Goal: Find specific page/section: Find specific page/section

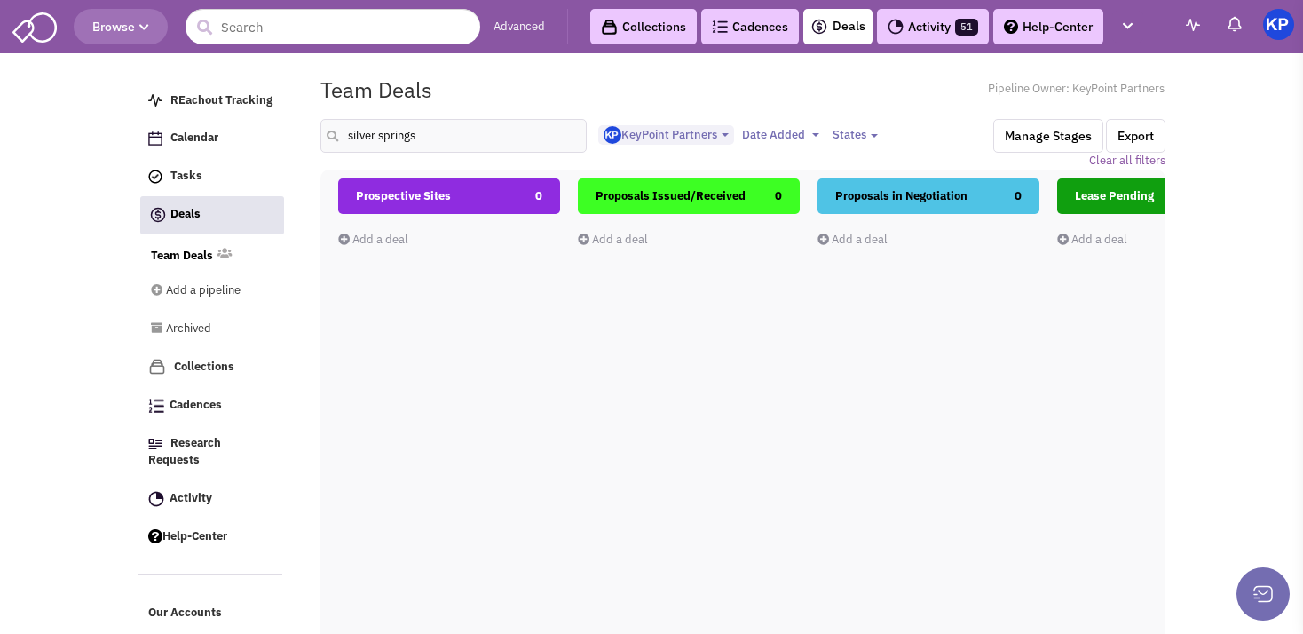
select select "1900"
select select
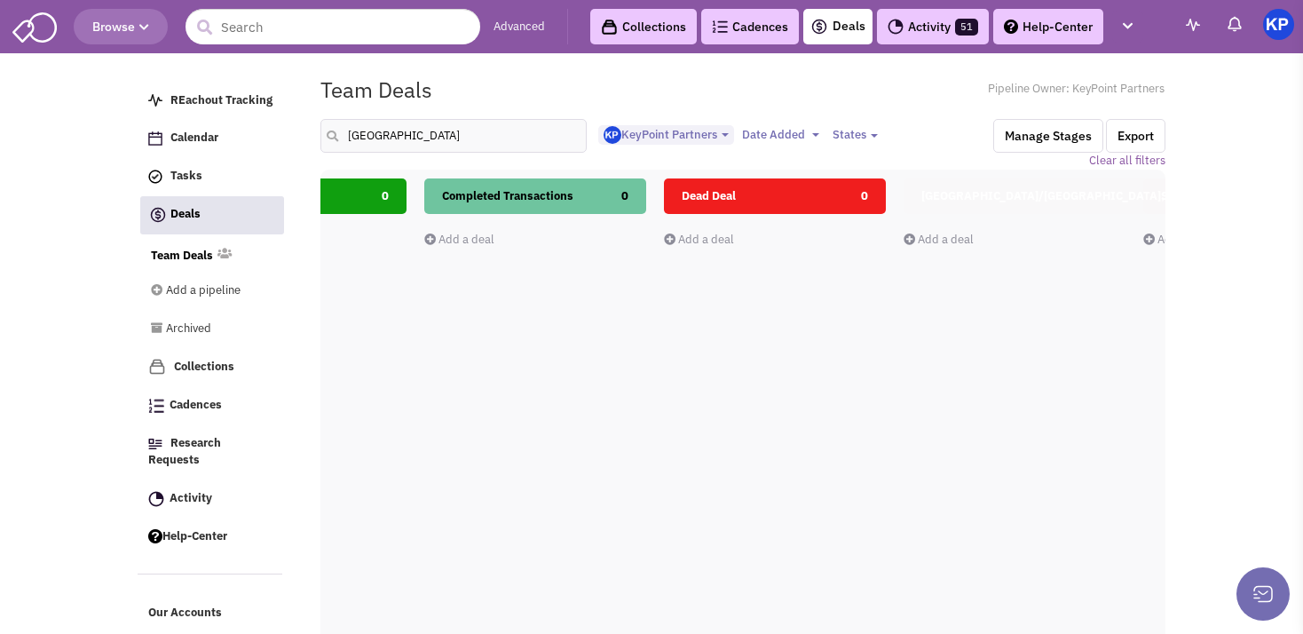
scroll to position [0, 862]
click at [375, 133] on input "[GEOGRAPHIC_DATA]" at bounding box center [453, 136] width 266 height 34
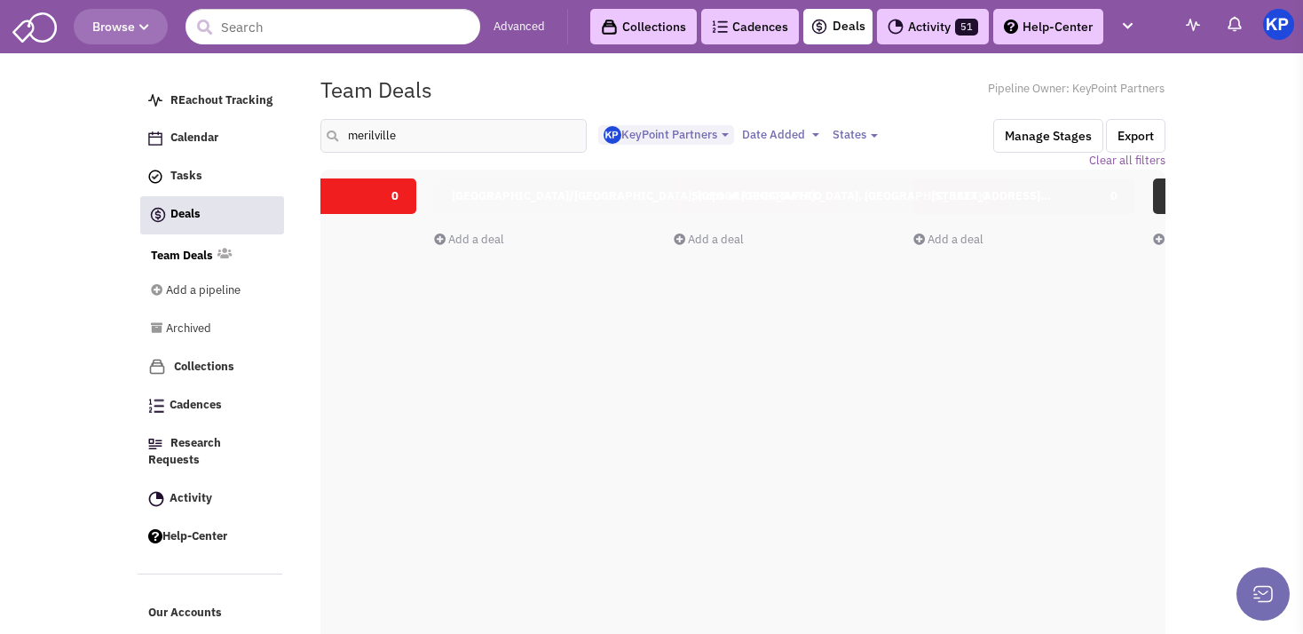
scroll to position [0, 1505]
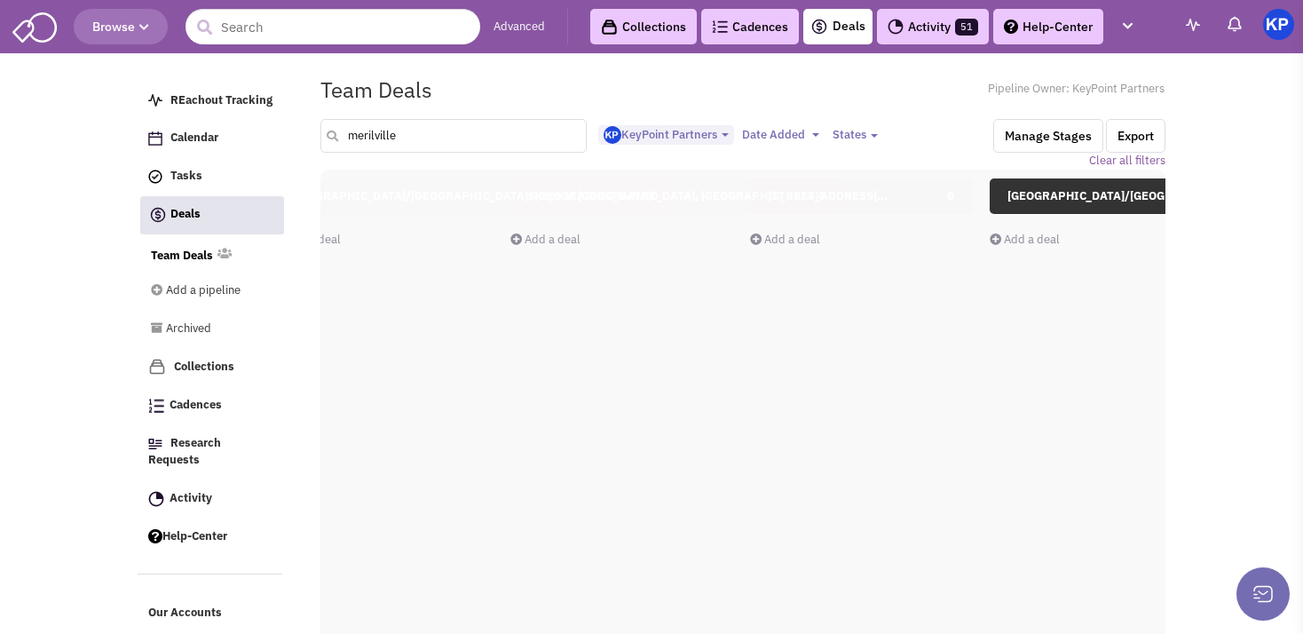
click at [431, 141] on input "merilville" at bounding box center [453, 136] width 266 height 34
type input "m"
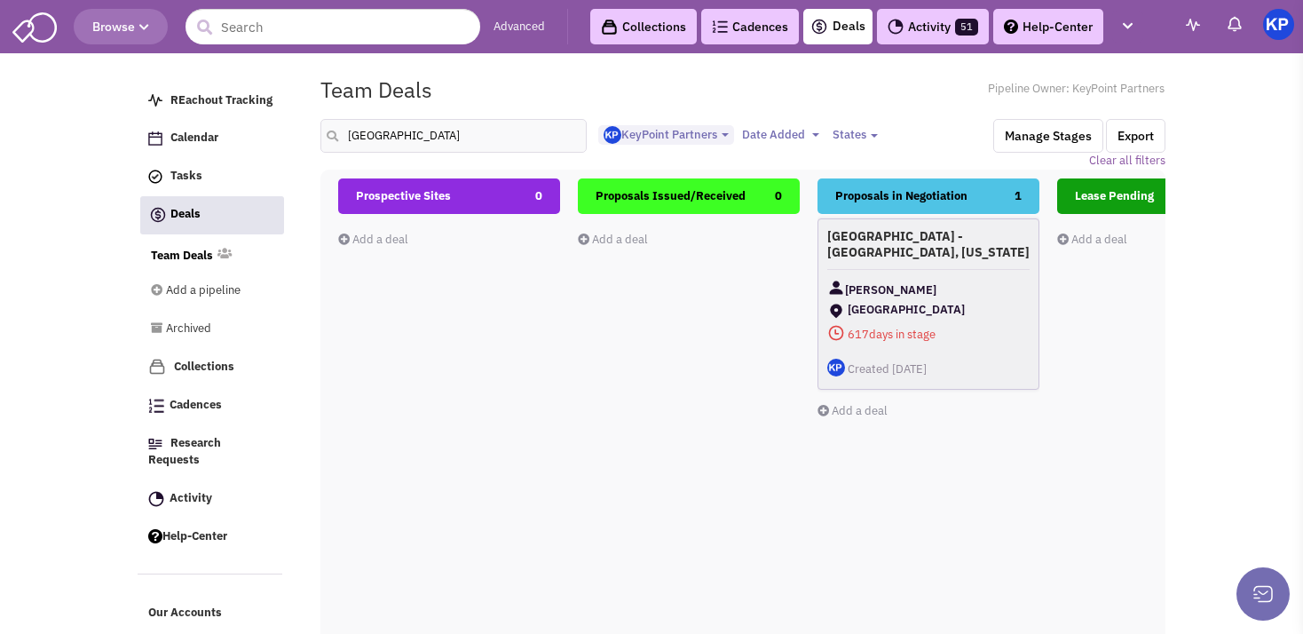
click at [982, 272] on div "[GEOGRAPHIC_DATA] - [GEOGRAPHIC_DATA], [US_STATE] [PERSON_NAME] [GEOGRAPHIC_DAT…" at bounding box center [928, 303] width 222 height 171
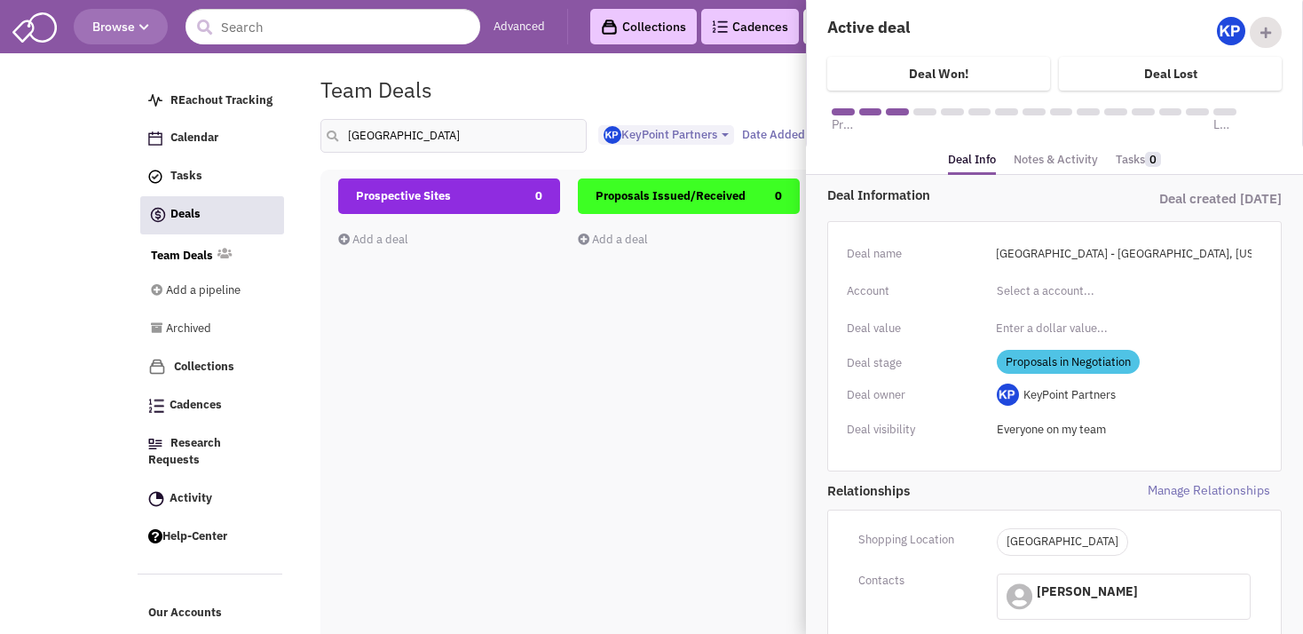
click at [1036, 154] on link "Notes & Activity" at bounding box center [1056, 160] width 84 height 26
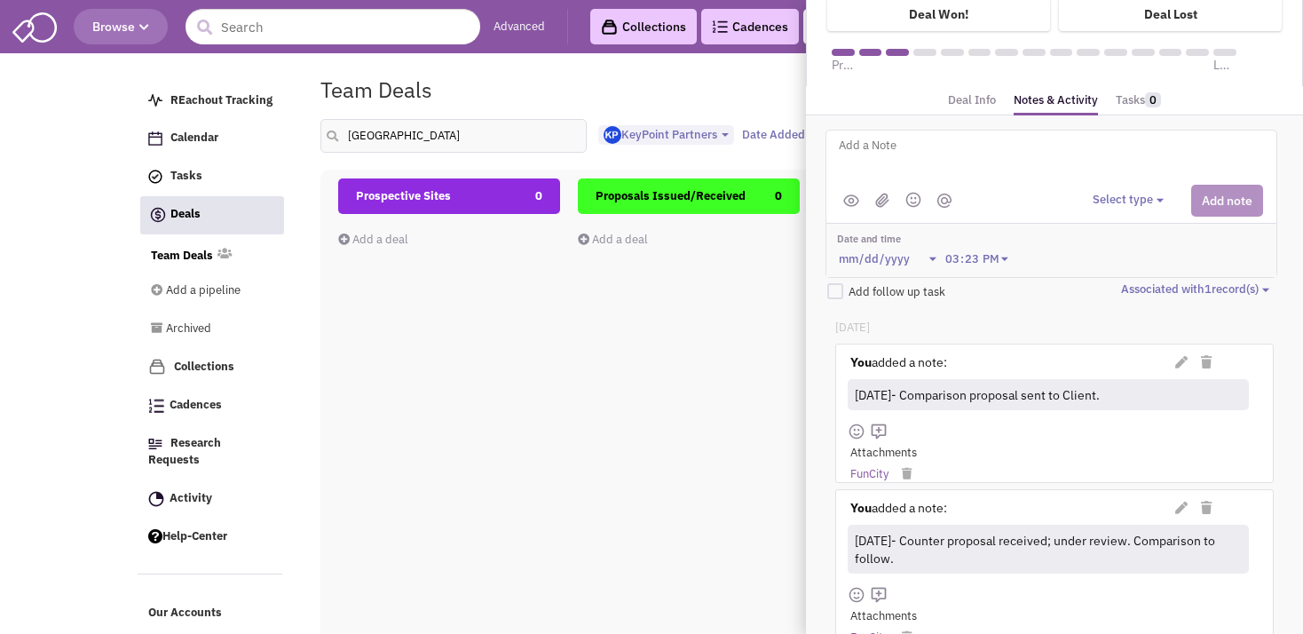
scroll to position [63, 0]
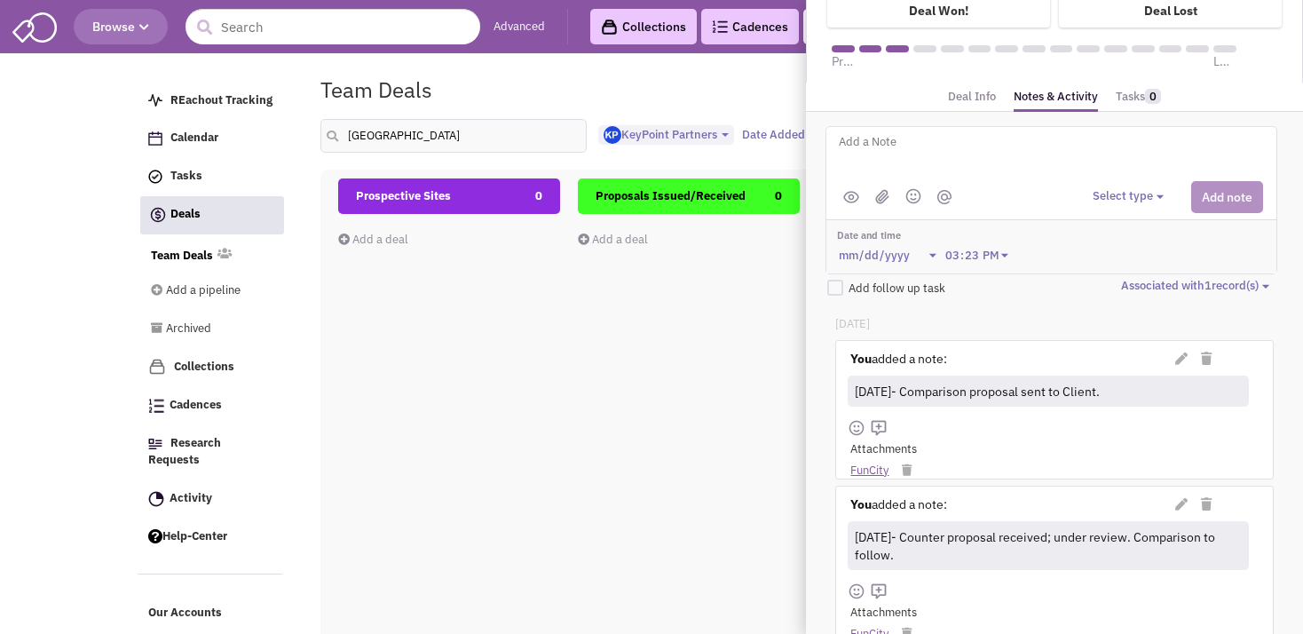
click at [873, 470] on link "FunCity" at bounding box center [869, 470] width 38 height 17
drag, startPoint x: 448, startPoint y: 137, endPoint x: 322, endPoint y: 141, distance: 126.1
click at [322, 141] on input "[GEOGRAPHIC_DATA]" at bounding box center [453, 136] width 266 height 34
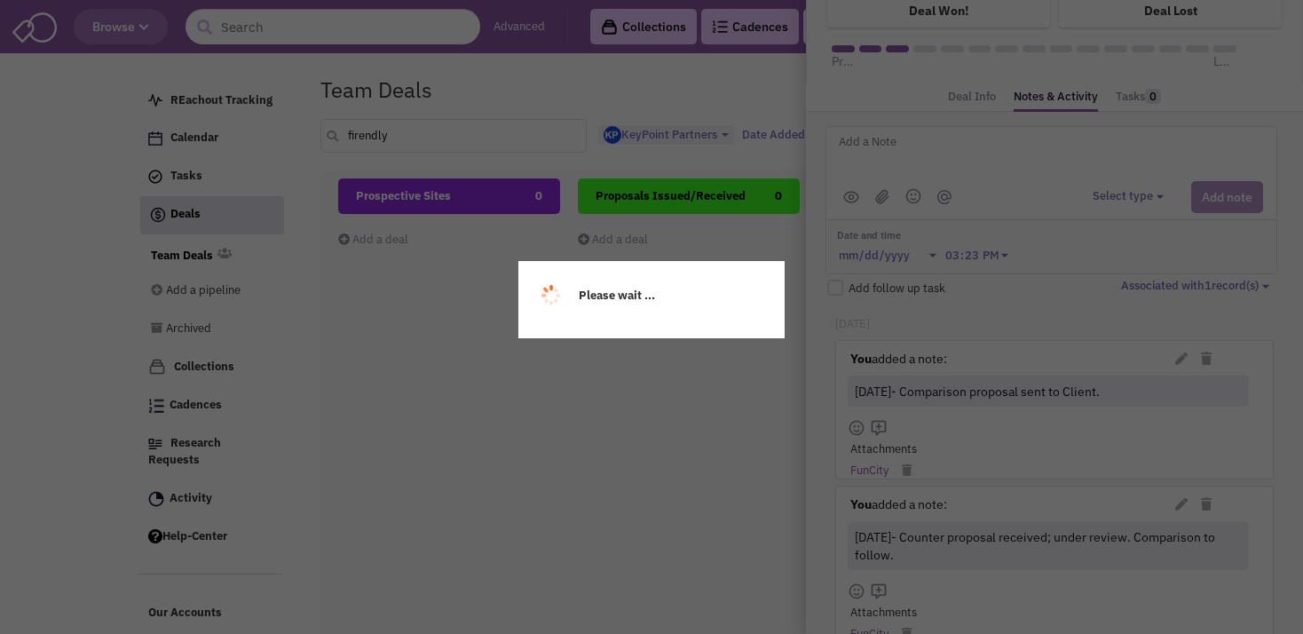
scroll to position [0, 0]
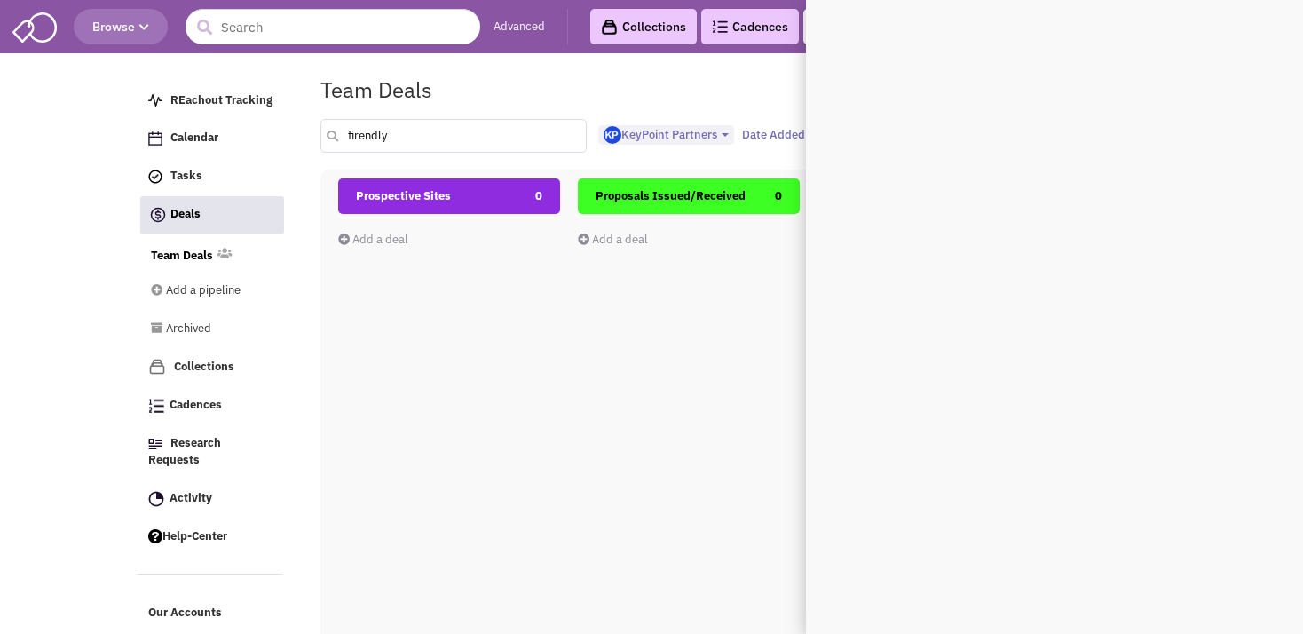
click at [392, 137] on input "firendly" at bounding box center [453, 136] width 266 height 34
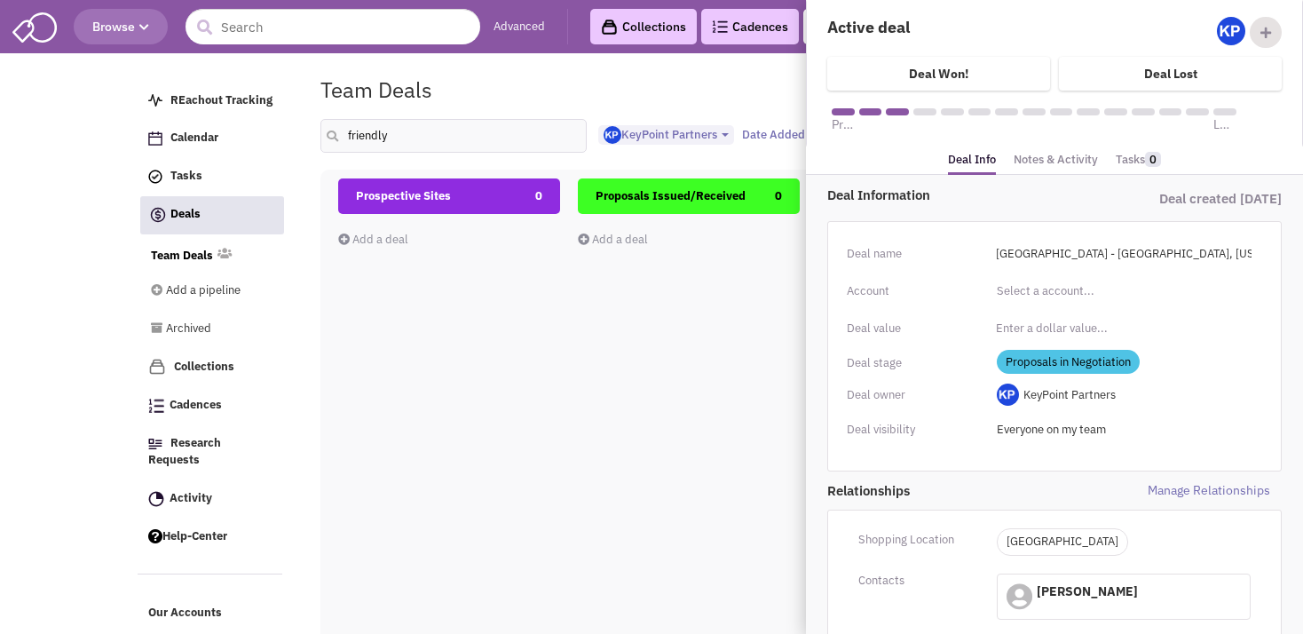
click at [456, 291] on div "Prospective Sites 0 Add a deal Total: $ 0" at bounding box center [449, 493] width 222 height 630
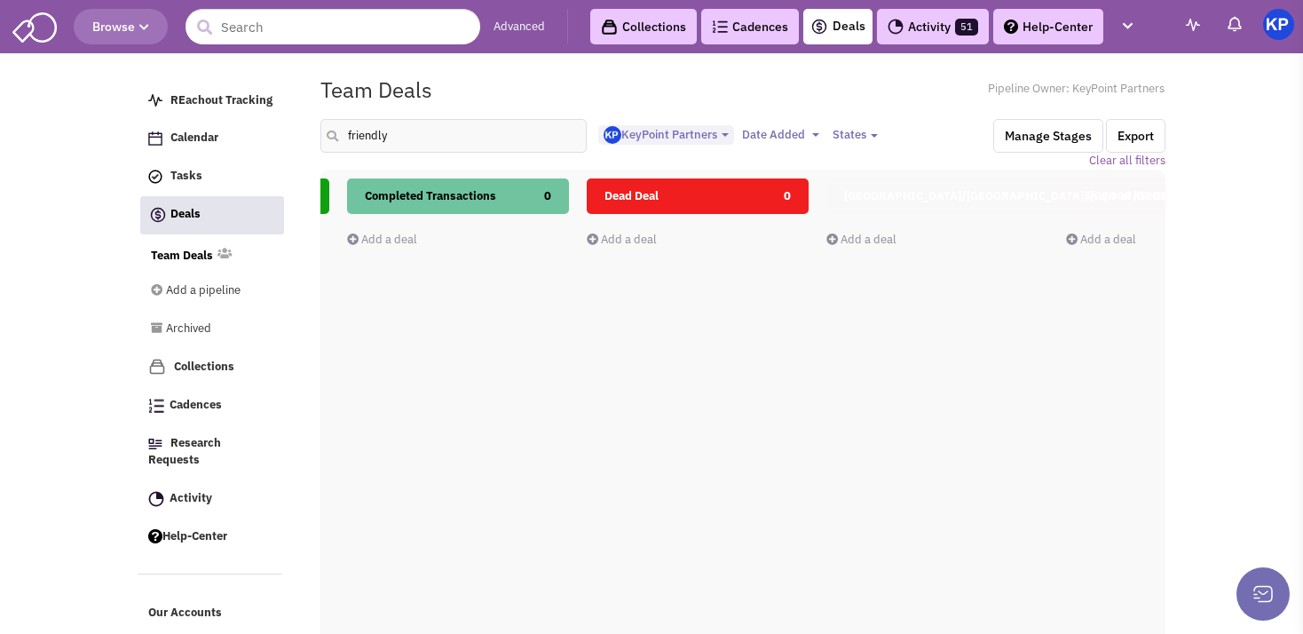
scroll to position [0, 951]
click at [391, 148] on input "friendly" at bounding box center [453, 136] width 266 height 34
type input "f"
type input "[PERSON_NAME] mall"
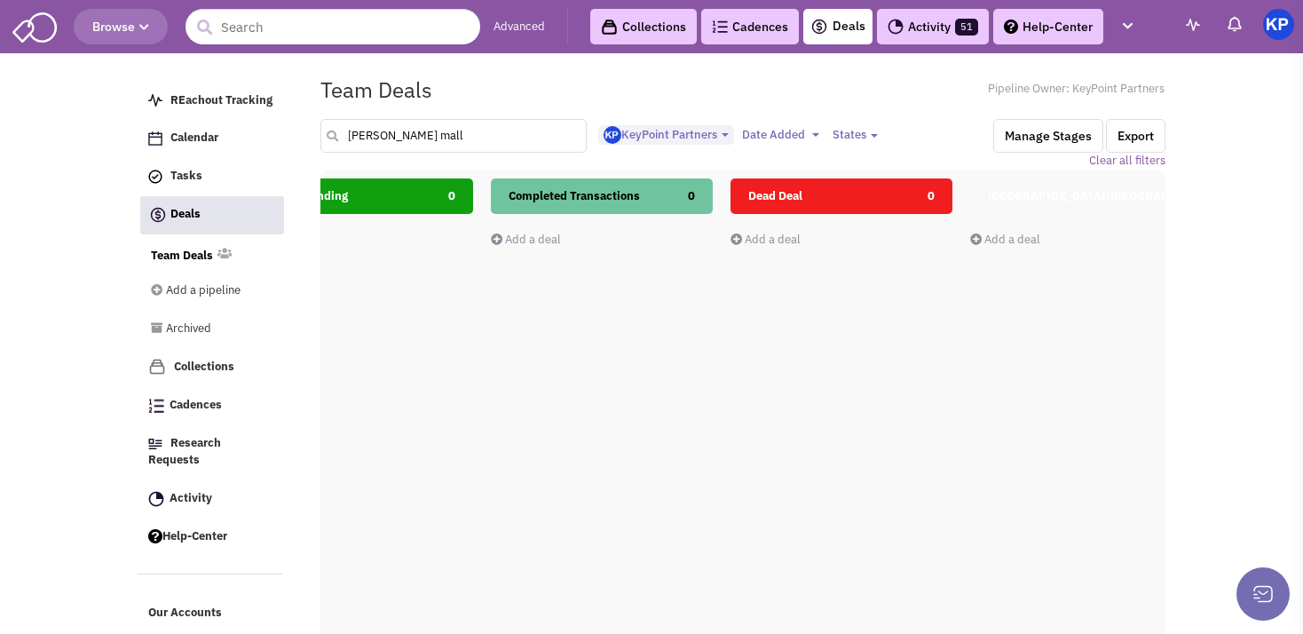
scroll to position [0, 809]
